Goal: Information Seeking & Learning: Learn about a topic

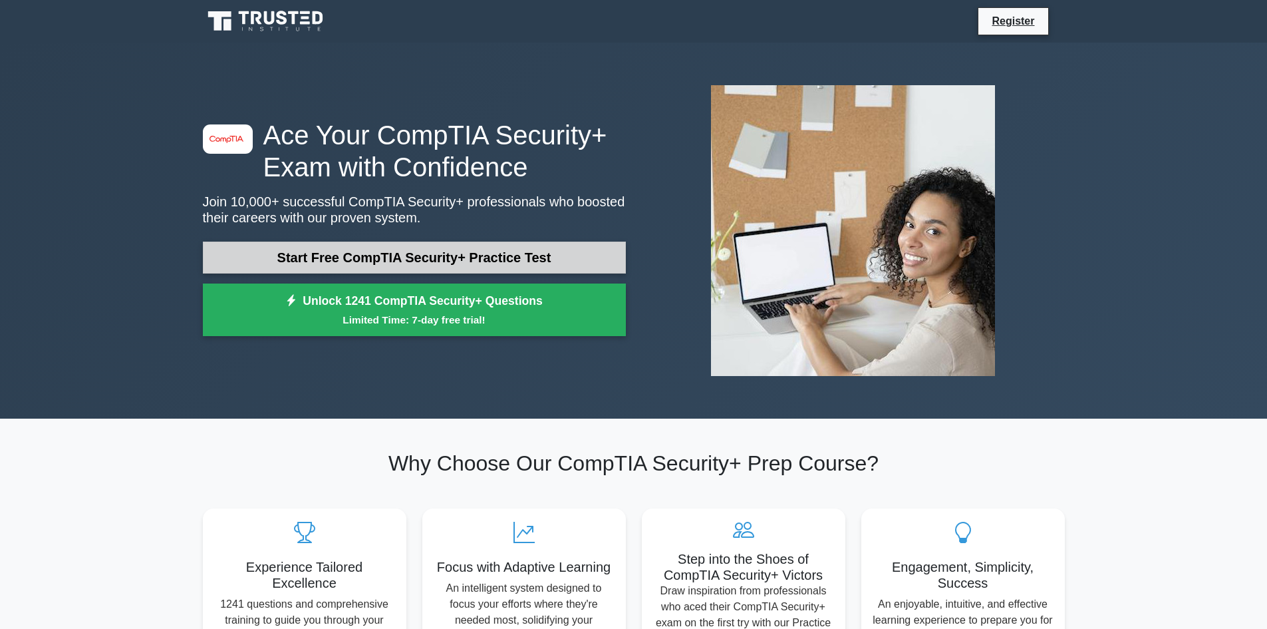
click at [431, 257] on link "Start Free CompTIA Security+ Practice Test" at bounding box center [414, 258] width 423 height 32
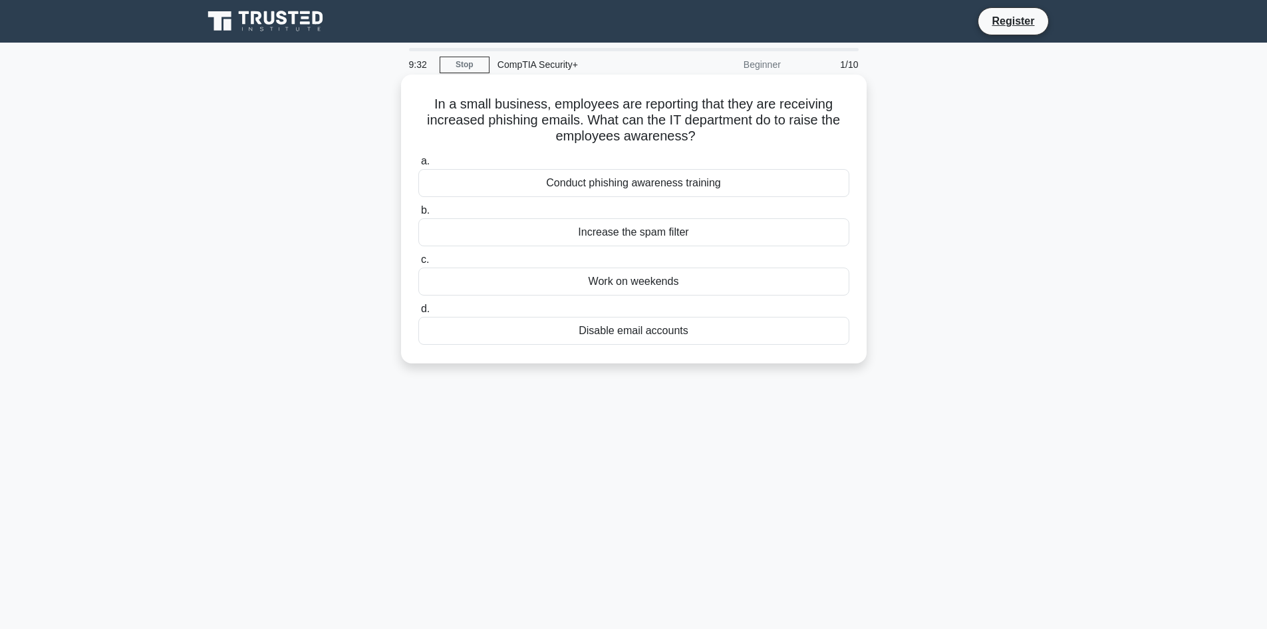
click at [627, 189] on div "Conduct phishing awareness training" at bounding box center [634, 183] width 431 height 28
click at [419, 166] on input "a. Conduct phishing awareness training" at bounding box center [419, 161] width 0 height 9
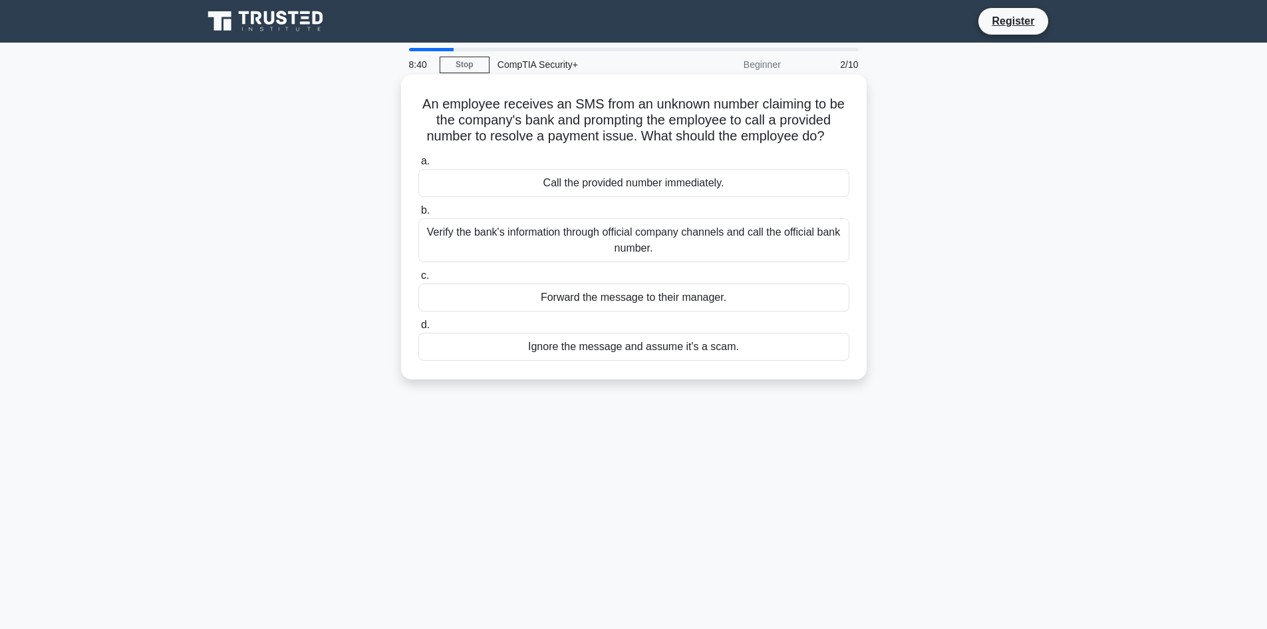
click at [566, 240] on div "Verify the bank's information through official company channels and call the of…" at bounding box center [634, 240] width 431 height 44
click at [419, 215] on input "b. Verify the bank's information through official company channels and call the…" at bounding box center [419, 210] width 0 height 9
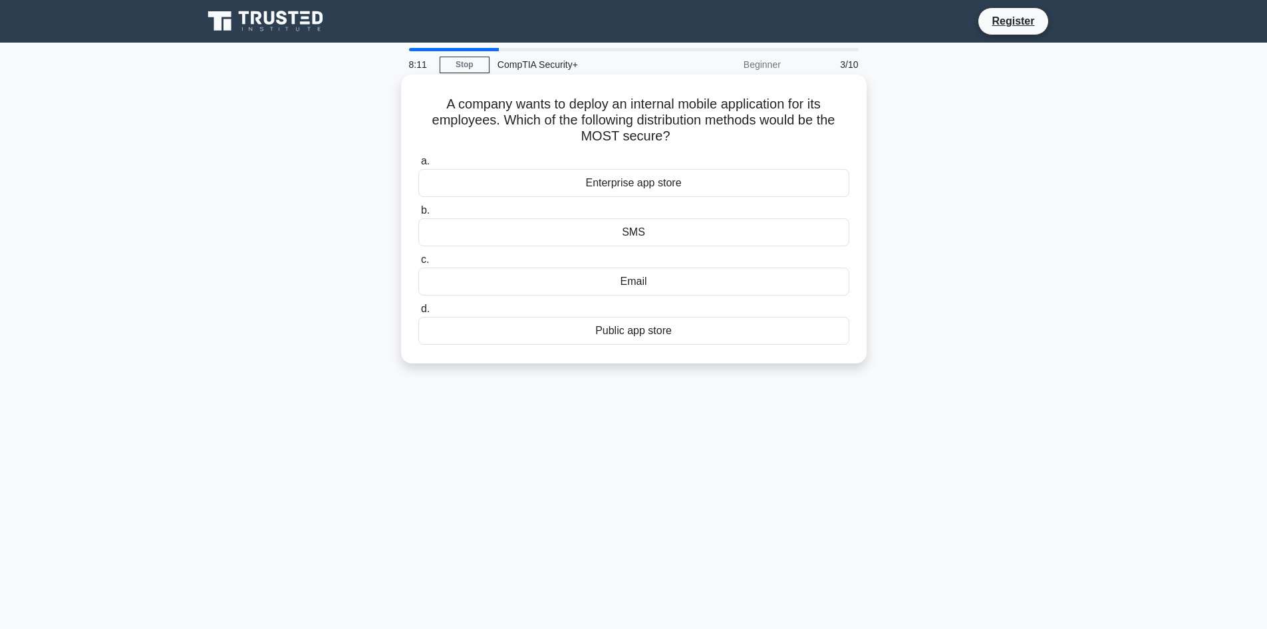
click at [620, 180] on div "Enterprise app store" at bounding box center [634, 183] width 431 height 28
click at [419, 166] on input "a. Enterprise app store" at bounding box center [419, 161] width 0 height 9
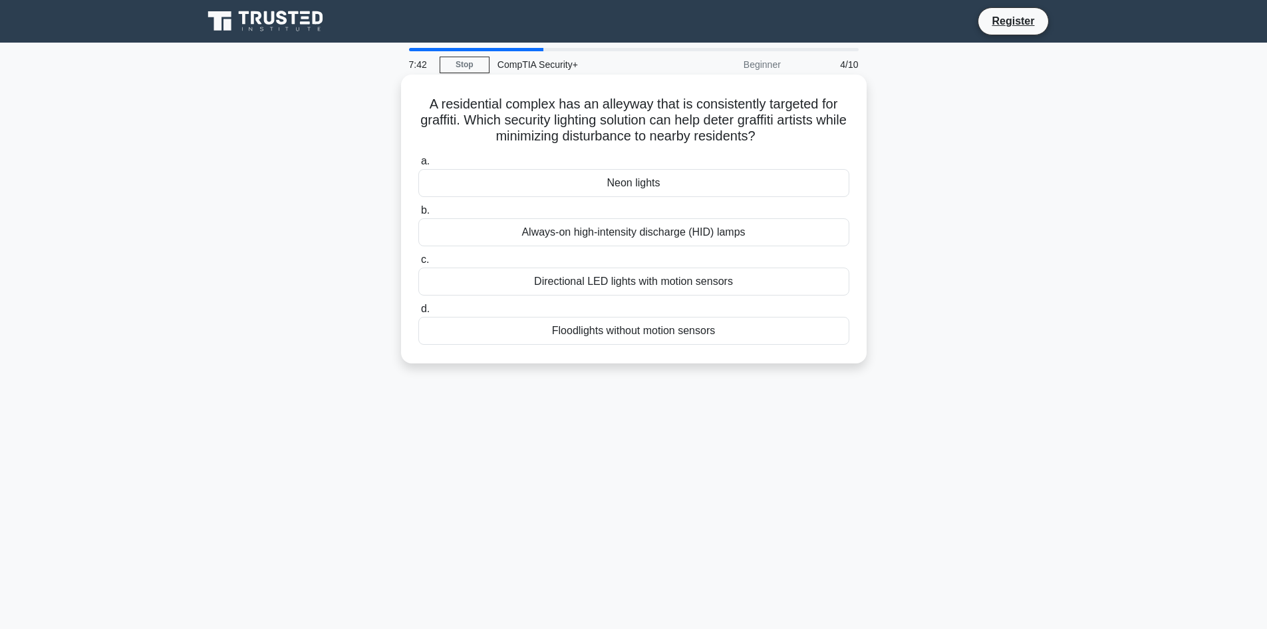
click at [647, 286] on div "Directional LED lights with motion sensors" at bounding box center [634, 281] width 431 height 28
click at [419, 264] on input "c. Directional LED lights with motion sensors" at bounding box center [419, 259] width 0 height 9
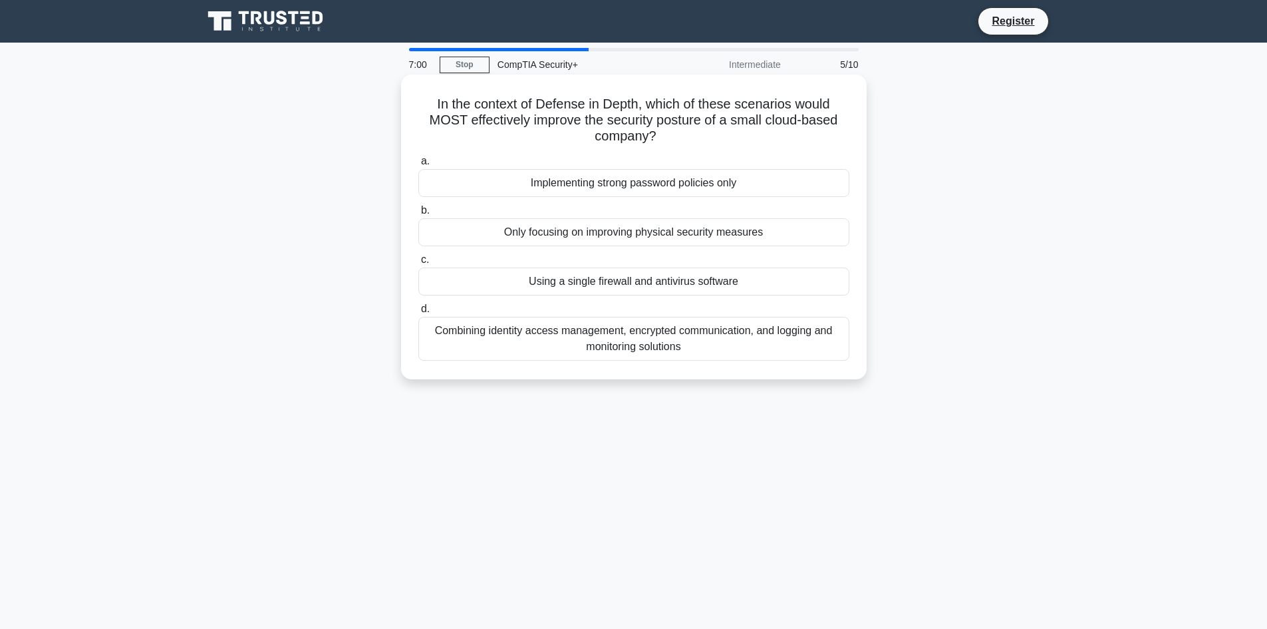
click at [676, 343] on div "Combining identity access management, encrypted communication, and logging and …" at bounding box center [634, 339] width 431 height 44
click at [419, 313] on input "d. Combining identity access management, encrypted communication, and logging a…" at bounding box center [419, 309] width 0 height 9
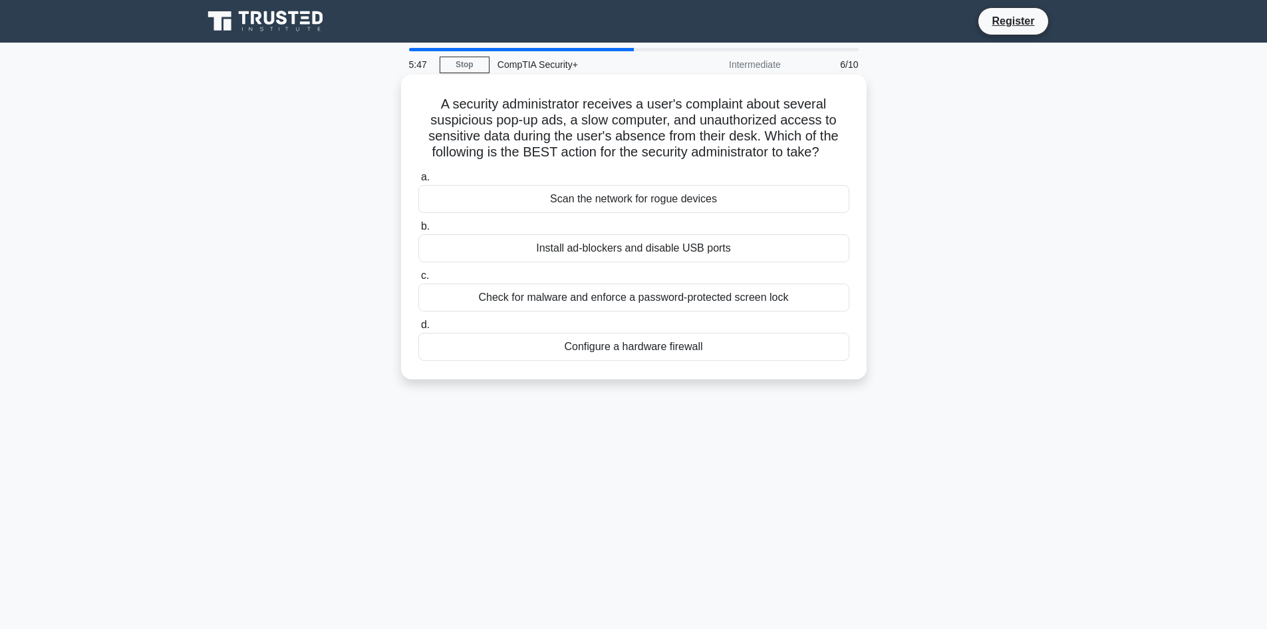
click at [637, 297] on div "Check for malware and enforce a password-protected screen lock" at bounding box center [634, 297] width 431 height 28
click at [419, 280] on input "c. Check for malware and enforce a password-protected screen lock" at bounding box center [419, 275] width 0 height 9
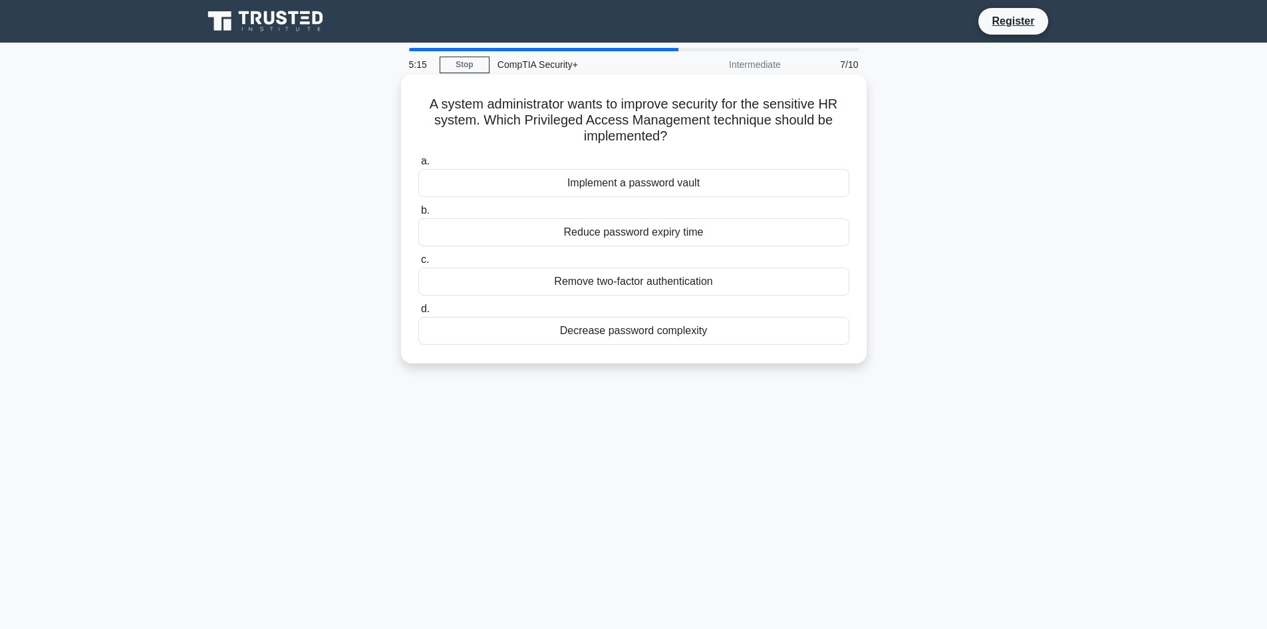
click at [692, 186] on div "Implement a password vault" at bounding box center [634, 183] width 431 height 28
click at [419, 166] on input "a. Implement a password vault" at bounding box center [419, 161] width 0 height 9
click at [633, 283] on div "Username and Password" at bounding box center [634, 281] width 431 height 28
click at [419, 264] on input "c. Username and Password" at bounding box center [419, 259] width 0 height 9
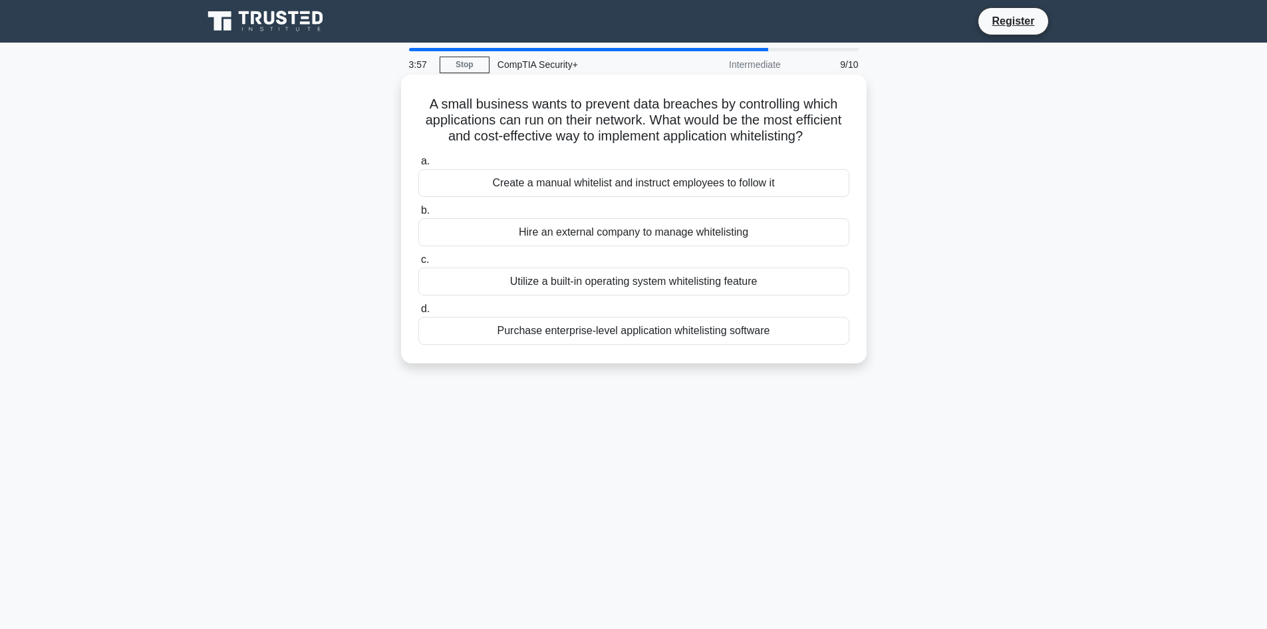
click at [622, 295] on div "Utilize a built-in operating system whitelisting feature" at bounding box center [634, 281] width 431 height 28
click at [419, 264] on input "c. Utilize a built-in operating system whitelisting feature" at bounding box center [419, 259] width 0 height 9
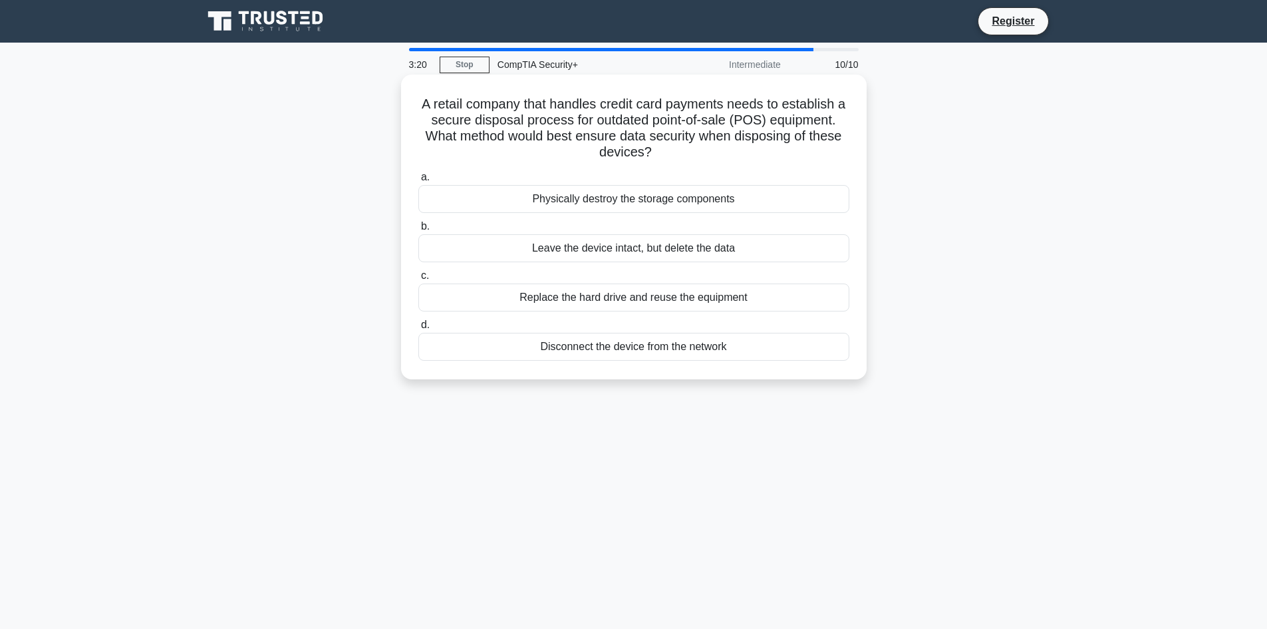
click at [722, 344] on div "Disconnect the device from the network" at bounding box center [634, 347] width 431 height 28
click at [419, 329] on input "d. Disconnect the device from the network" at bounding box center [419, 325] width 0 height 9
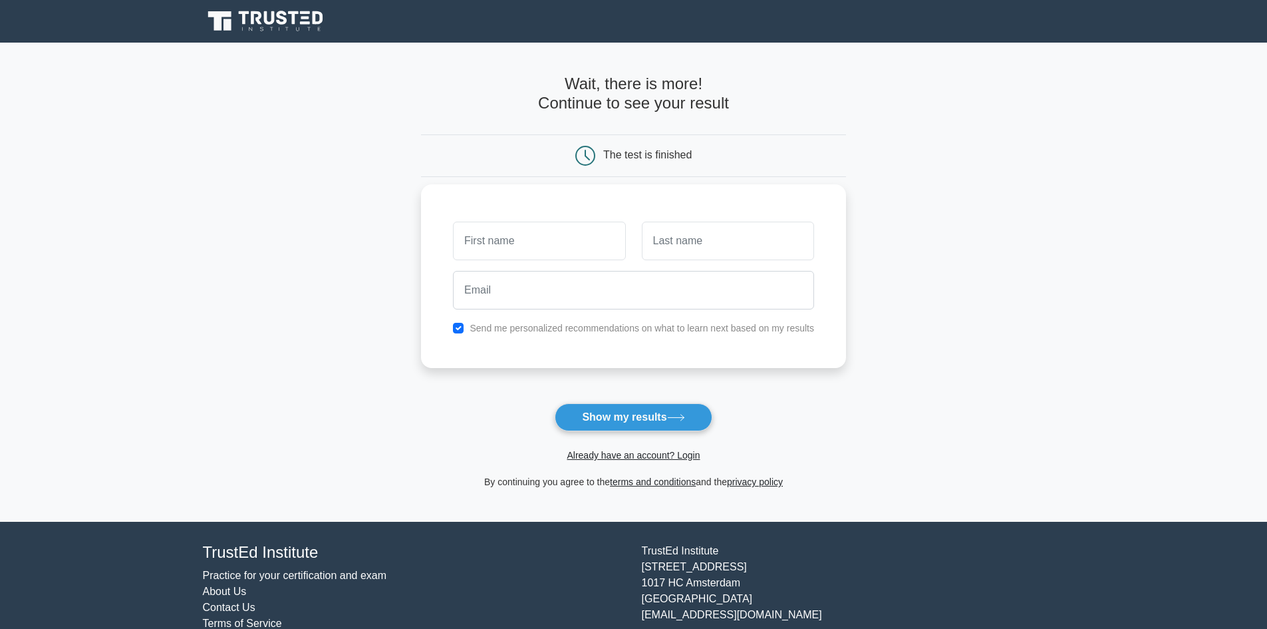
click at [528, 245] on input "text" at bounding box center [539, 241] width 172 height 39
type input "Muhammad"
click at [657, 246] on input "text" at bounding box center [728, 241] width 172 height 39
type input "Qazi"
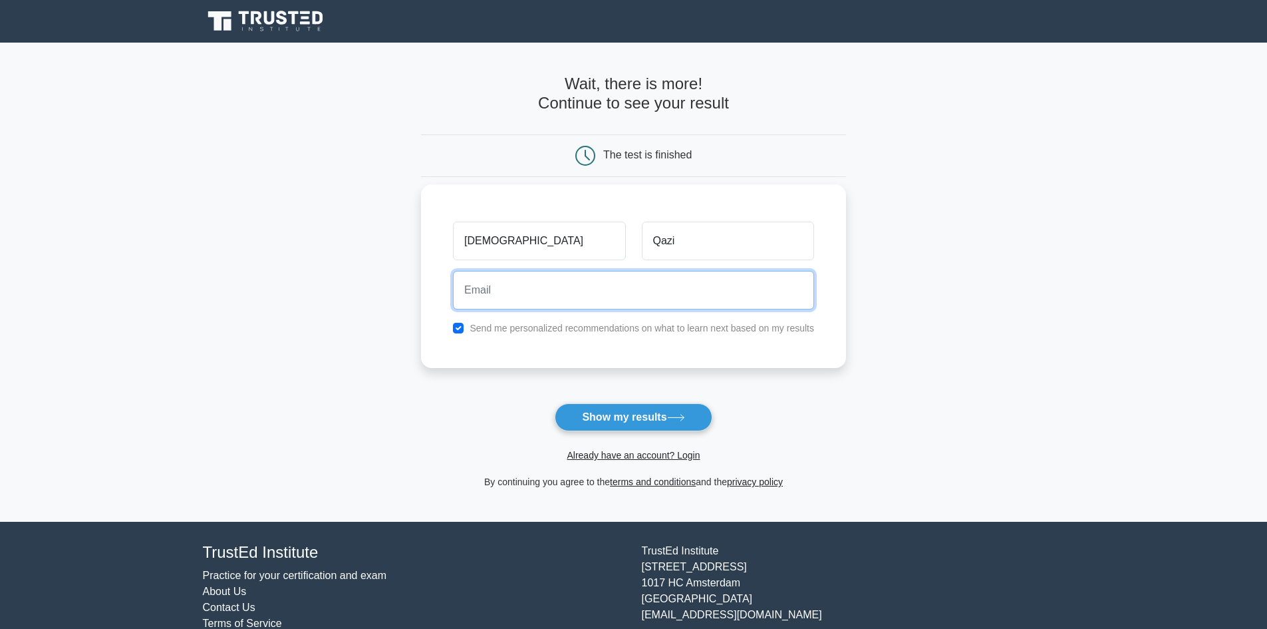
click at [562, 297] on input "email" at bounding box center [633, 290] width 361 height 39
type input "qaziopalwire@gmail.com"
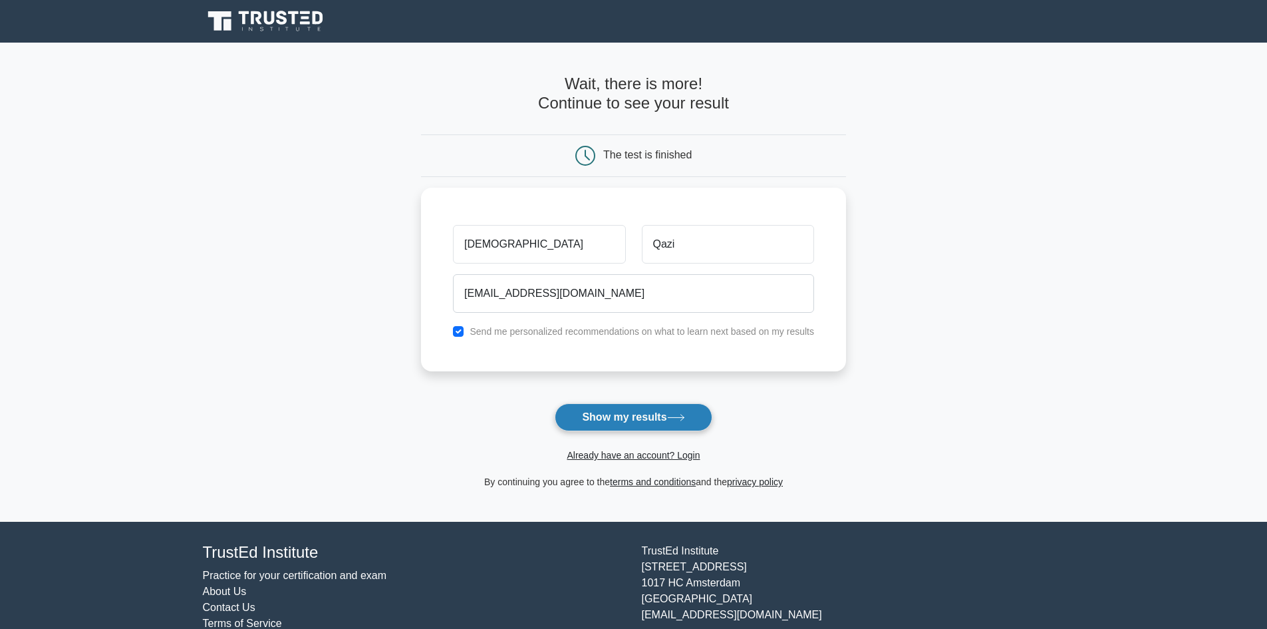
click at [604, 419] on button "Show my results" at bounding box center [633, 417] width 157 height 28
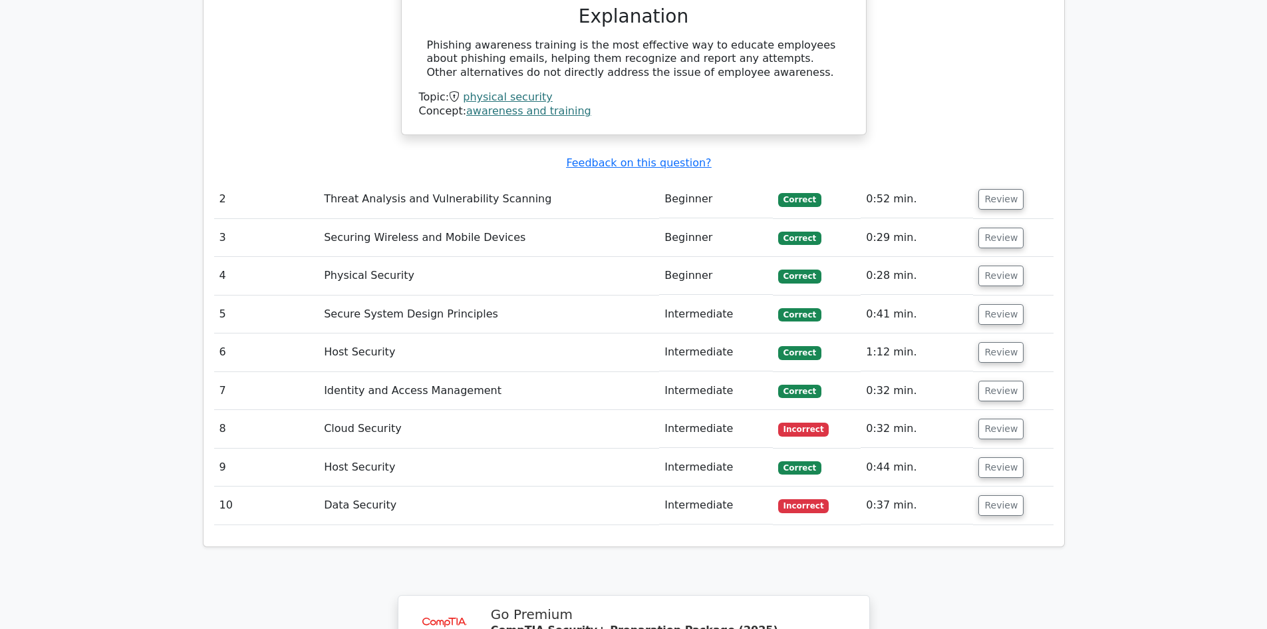
scroll to position [1530, 0]
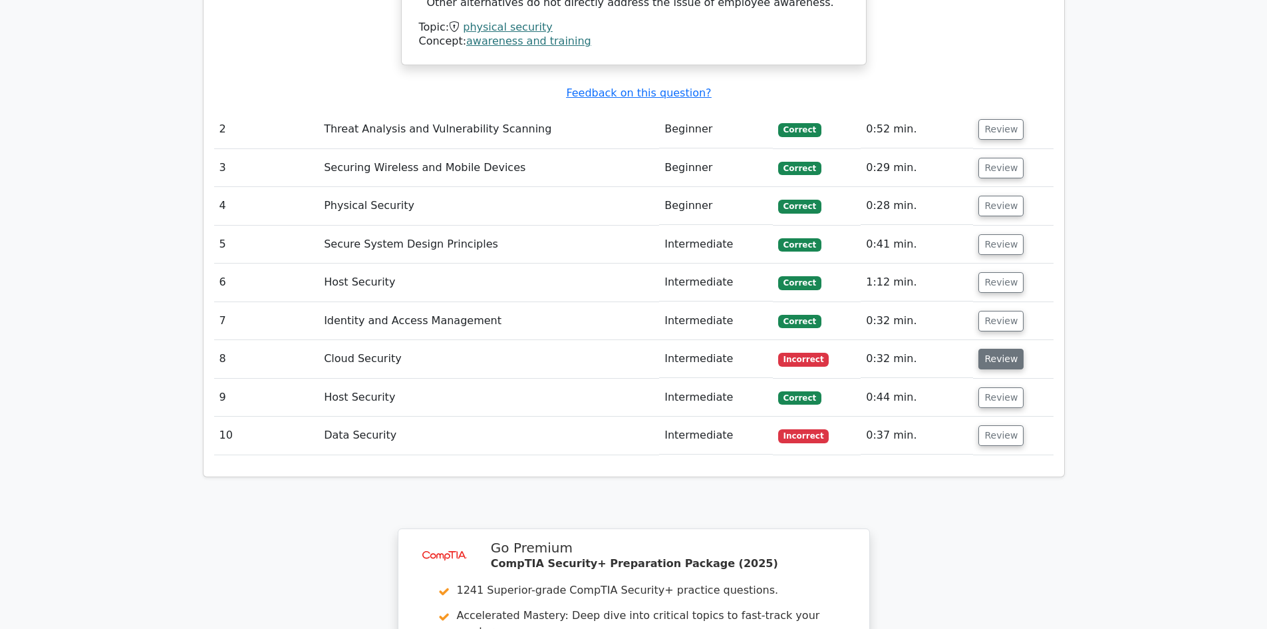
click at [1003, 349] on button "Review" at bounding box center [1001, 359] width 45 height 21
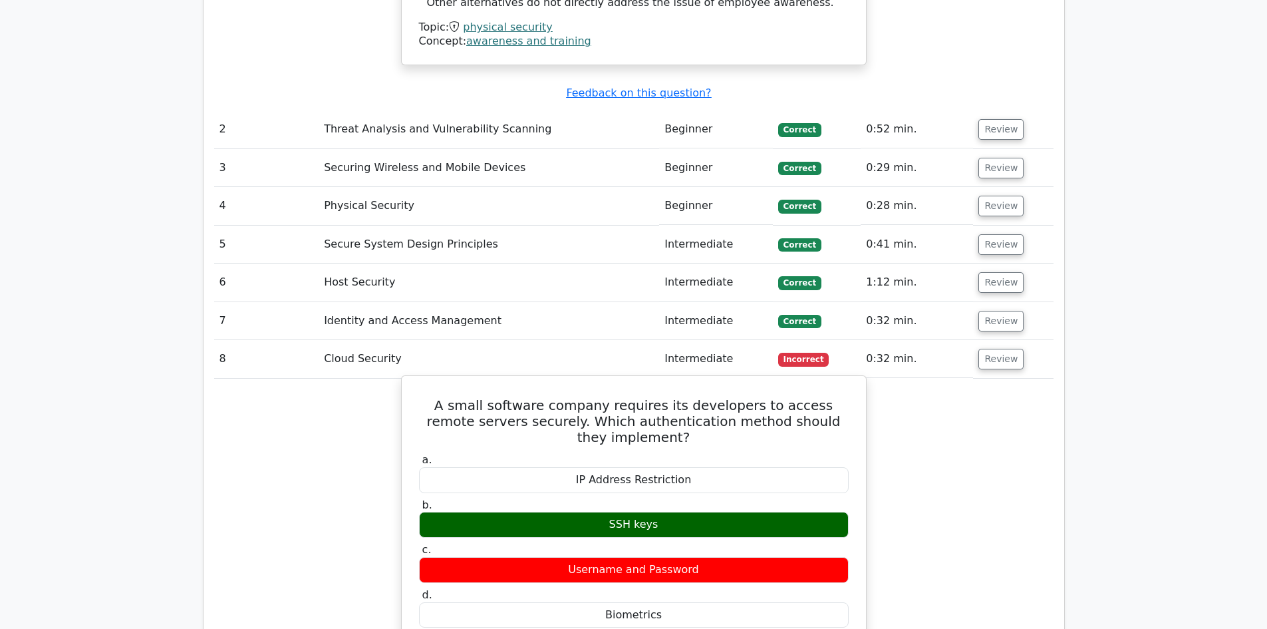
click at [684, 512] on div "SSH keys" at bounding box center [634, 525] width 430 height 26
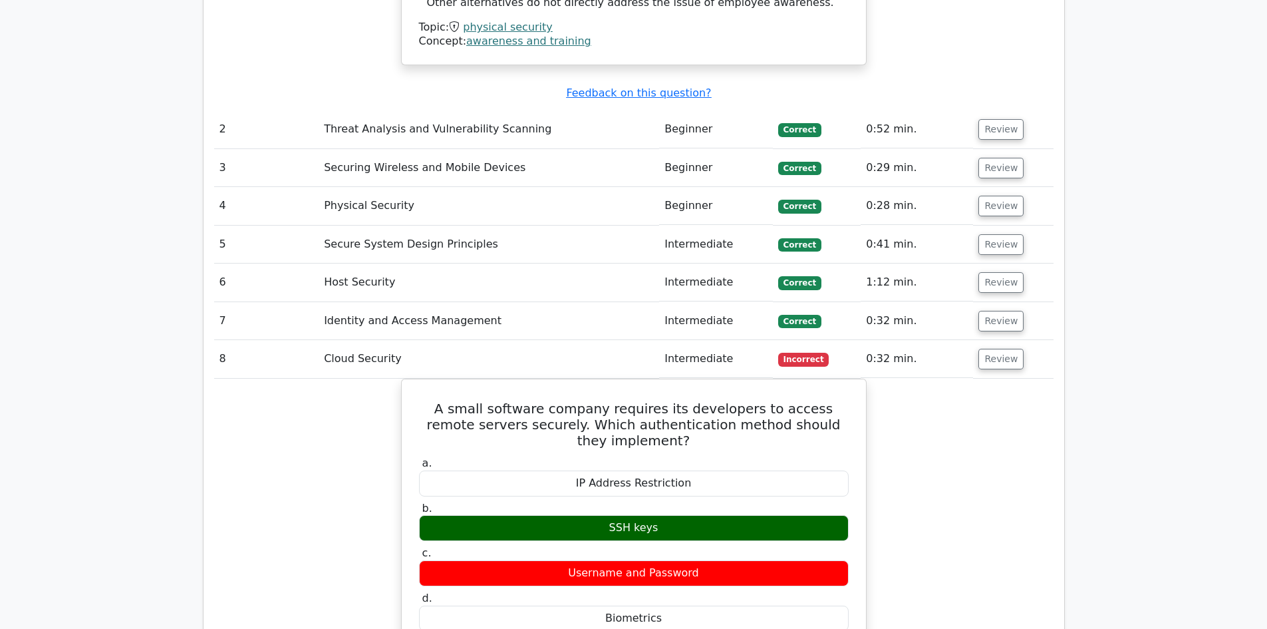
click at [792, 353] on span "Incorrect" at bounding box center [803, 359] width 51 height 13
click at [999, 349] on button "Review" at bounding box center [1001, 359] width 45 height 21
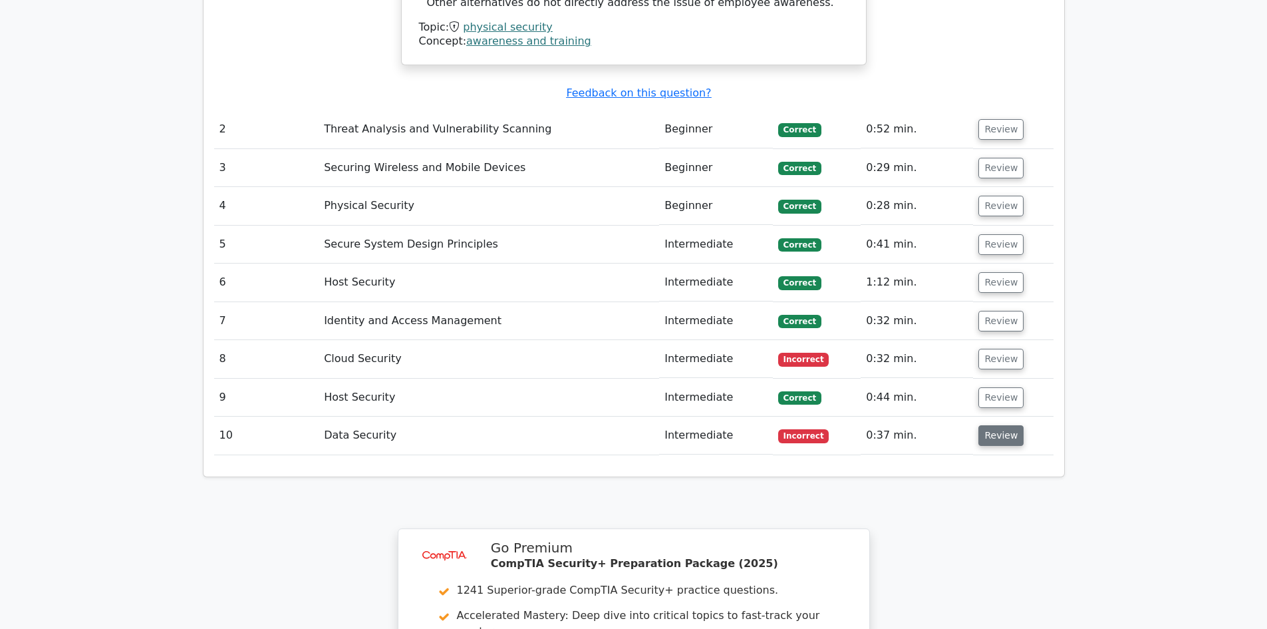
click at [991, 425] on button "Review" at bounding box center [1001, 435] width 45 height 21
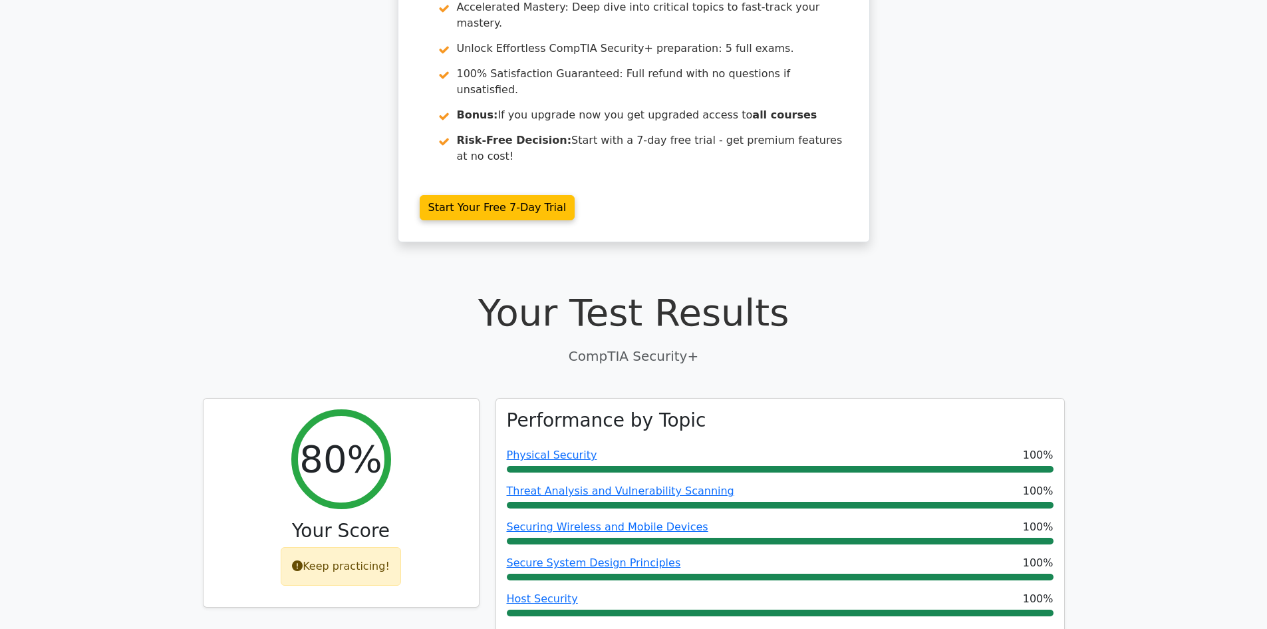
scroll to position [0, 0]
